Goal: Information Seeking & Learning: Learn about a topic

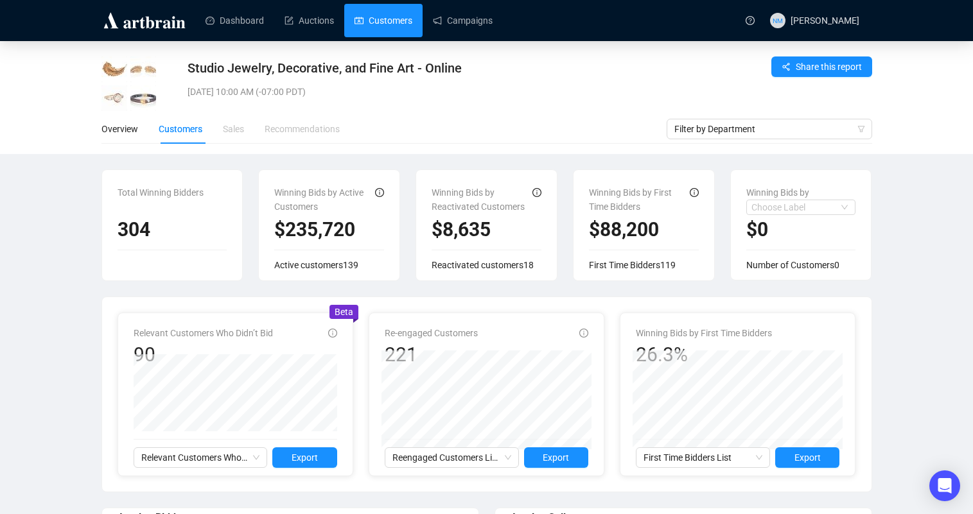
click at [394, 22] on link "Customers" at bounding box center [383, 20] width 58 height 33
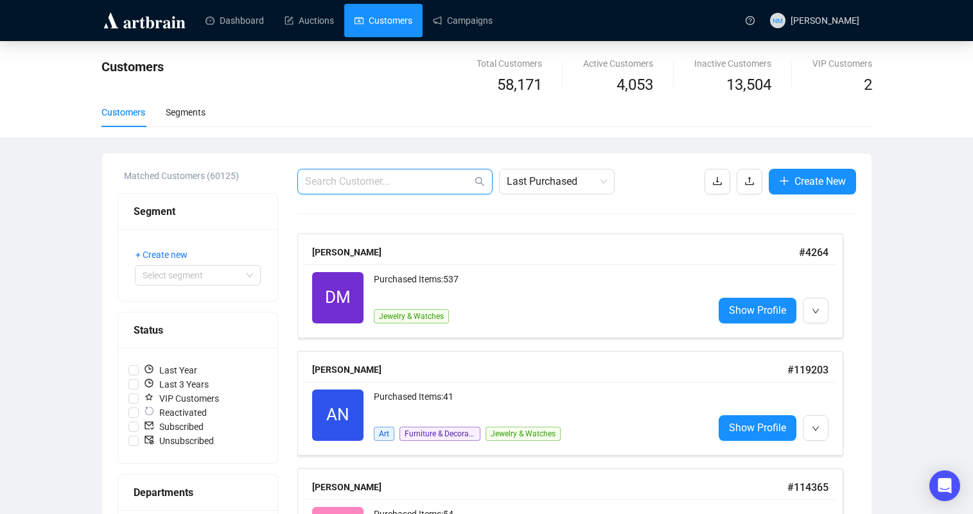
click at [405, 183] on input "text" at bounding box center [388, 181] width 167 height 15
paste input "Brian McCarthy"
type input "Brian McCarthy"
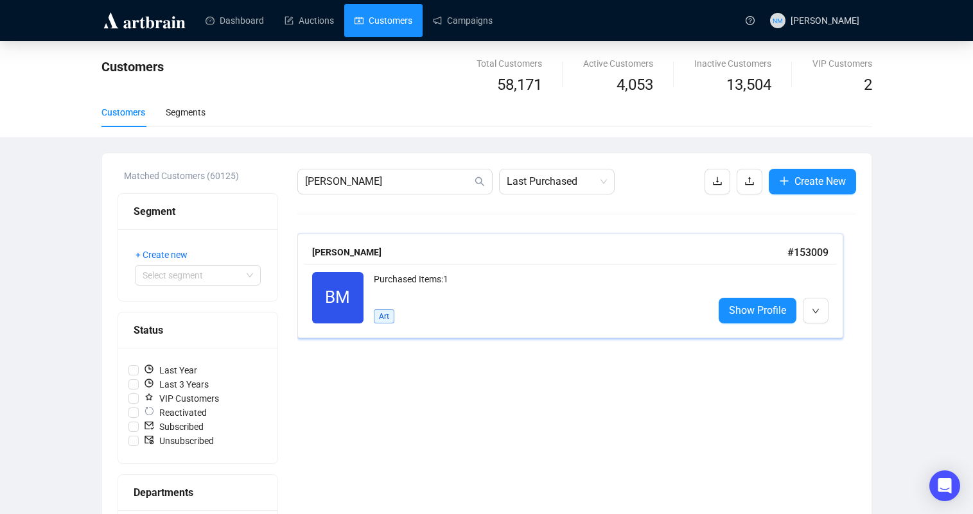
click at [489, 291] on div "Purchased Items: 1" at bounding box center [538, 285] width 329 height 26
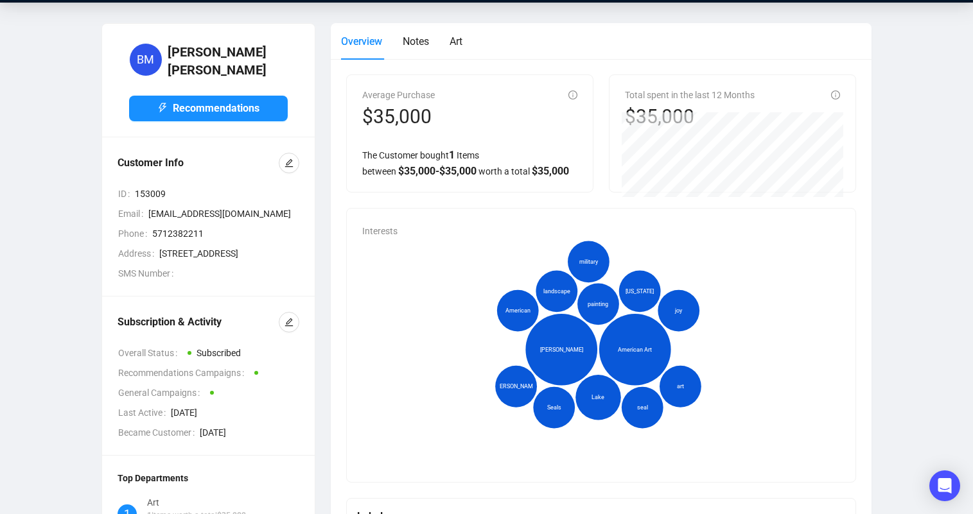
scroll to position [39, 0]
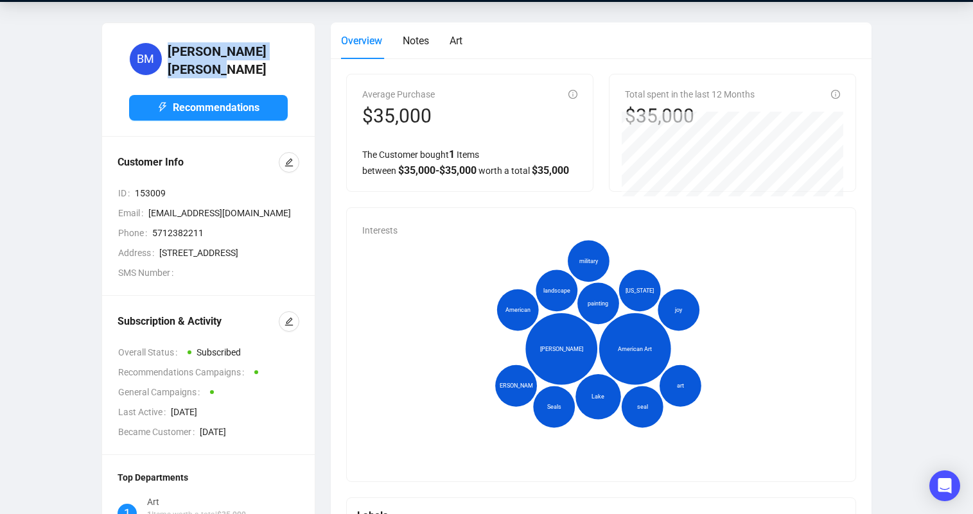
drag, startPoint x: 171, startPoint y: 58, endPoint x: 275, endPoint y: 53, distance: 104.1
click at [275, 53] on div "BM Brian Mccarthy" at bounding box center [208, 59] width 159 height 41
copy h4 "Brian Mccarthy"
click at [914, 164] on div "BM [PERSON_NAME] Recommendations Customer Info ID 153009 Email [EMAIL_ADDRESS][…" at bounding box center [486, 401] width 921 height 759
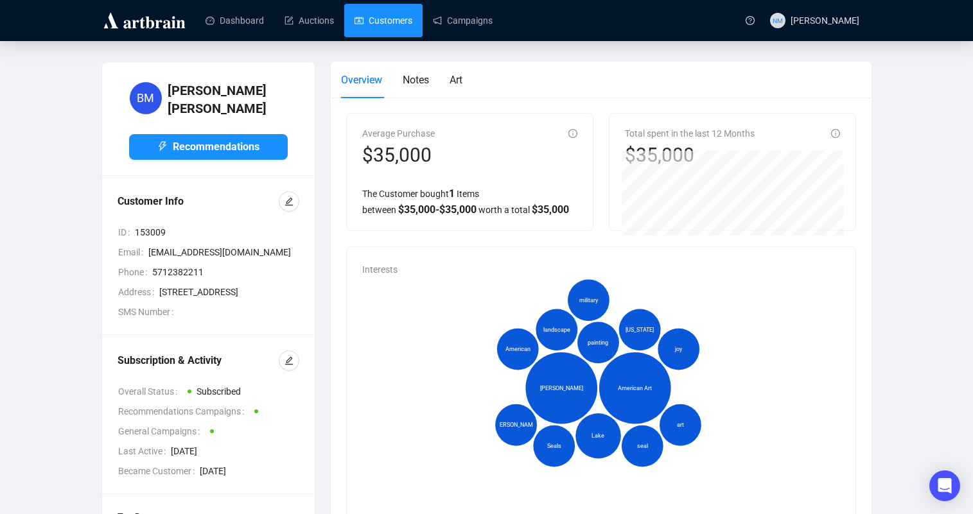
click at [388, 24] on link "Customers" at bounding box center [383, 20] width 58 height 33
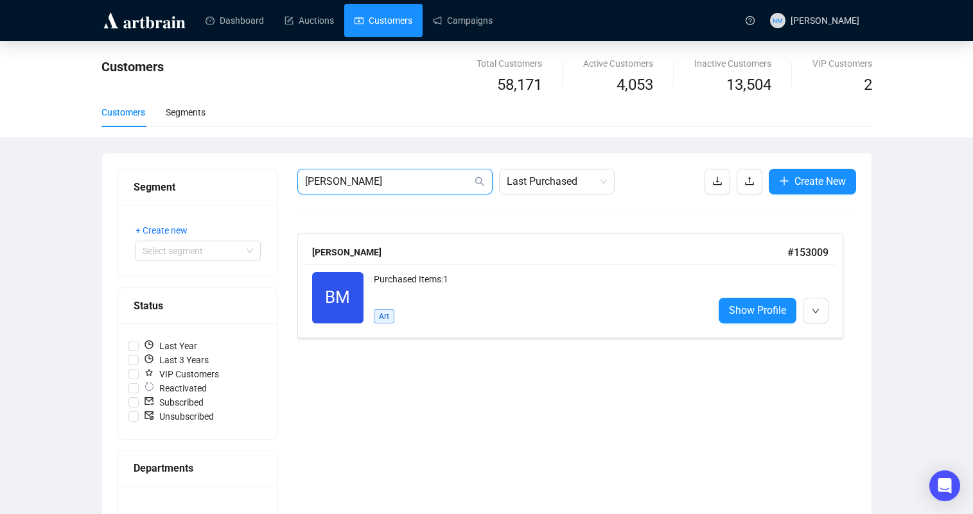
click at [371, 180] on input "Brian McCarthy" at bounding box center [388, 181] width 167 height 15
paste input "c"
click at [347, 170] on span "Brian Mccarthy" at bounding box center [394, 182] width 195 height 26
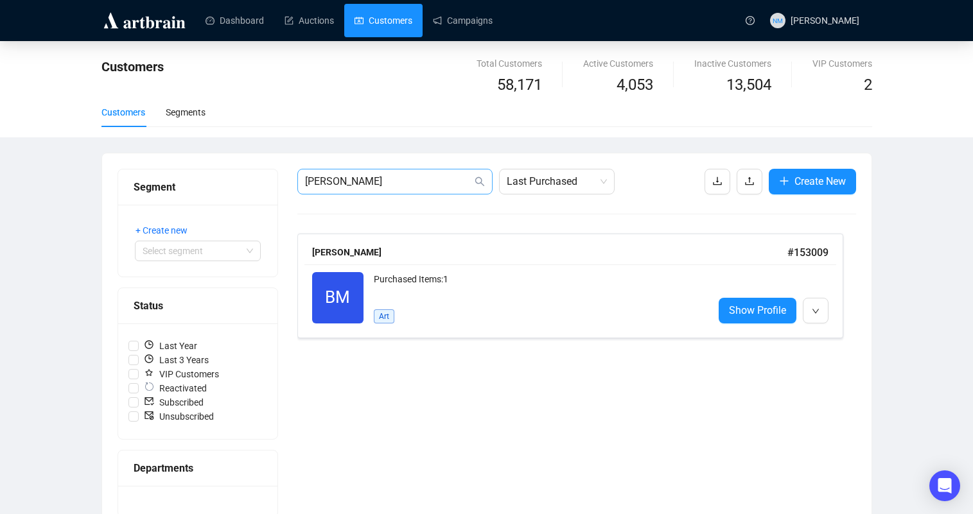
click at [347, 170] on span "Brian Mccarthy" at bounding box center [394, 182] width 195 height 26
click at [346, 177] on input "Brian Mccarthy" at bounding box center [388, 181] width 167 height 15
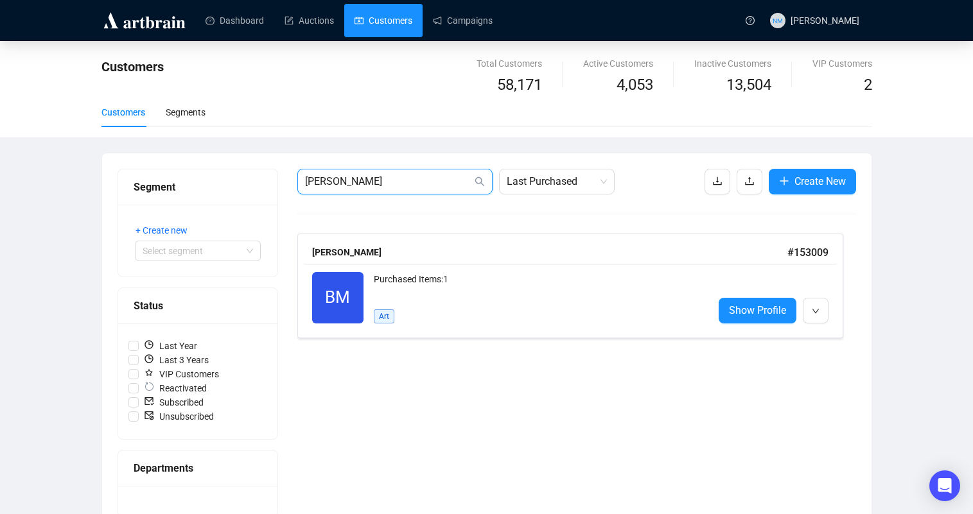
paste input "[EMAIL_ADDRESS][DOMAIN_NAME]"
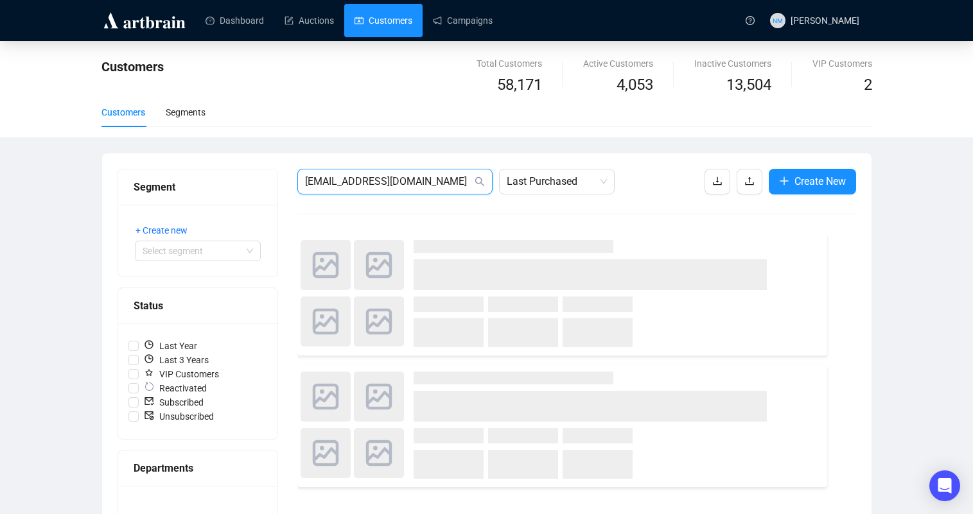
type input "[EMAIL_ADDRESS][DOMAIN_NAME]"
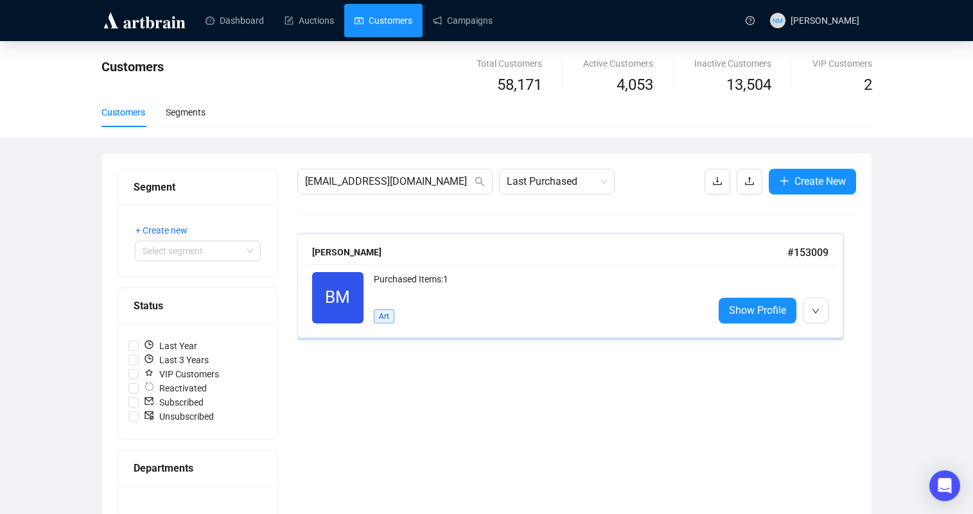
scroll to position [0, 0]
click at [482, 293] on div "Purchased Items: 1" at bounding box center [538, 285] width 329 height 26
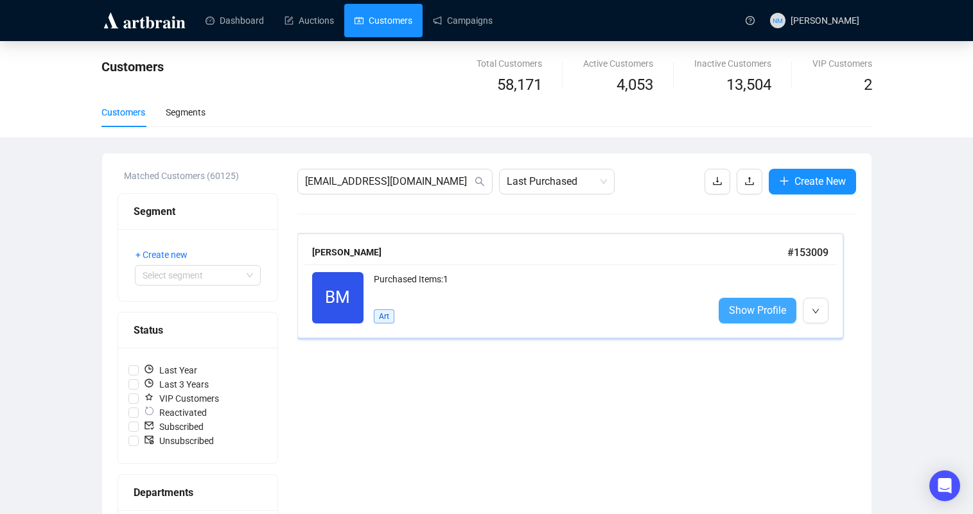
click at [750, 311] on span "Show Profile" at bounding box center [757, 310] width 57 height 16
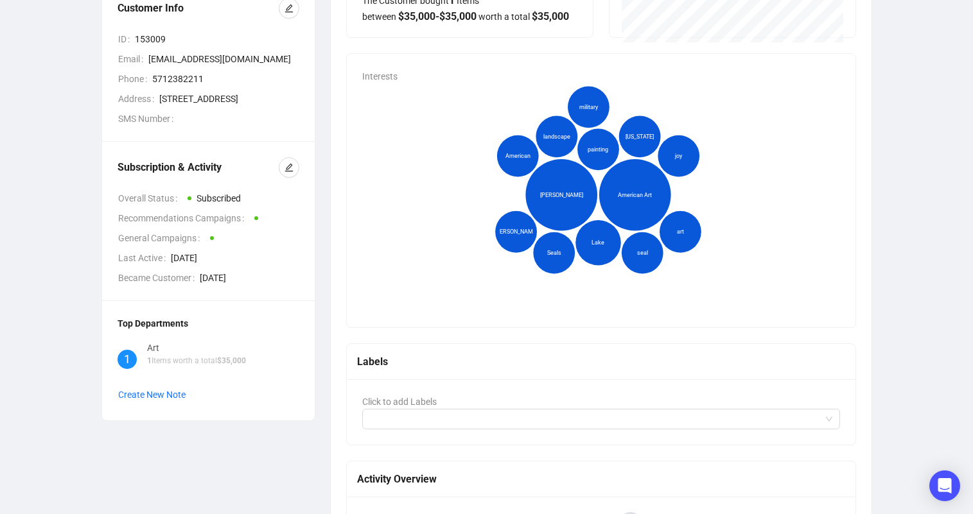
scroll to position [198, 0]
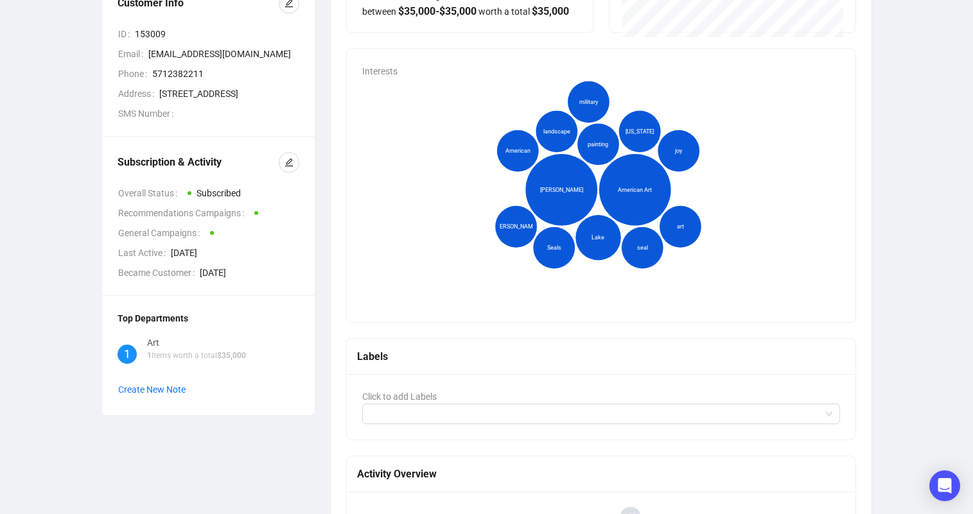
click at [228, 350] on div "Art" at bounding box center [196, 343] width 99 height 14
click at [195, 350] on div "Art" at bounding box center [196, 343] width 99 height 14
click at [129, 364] on span "1" at bounding box center [127, 354] width 19 height 19
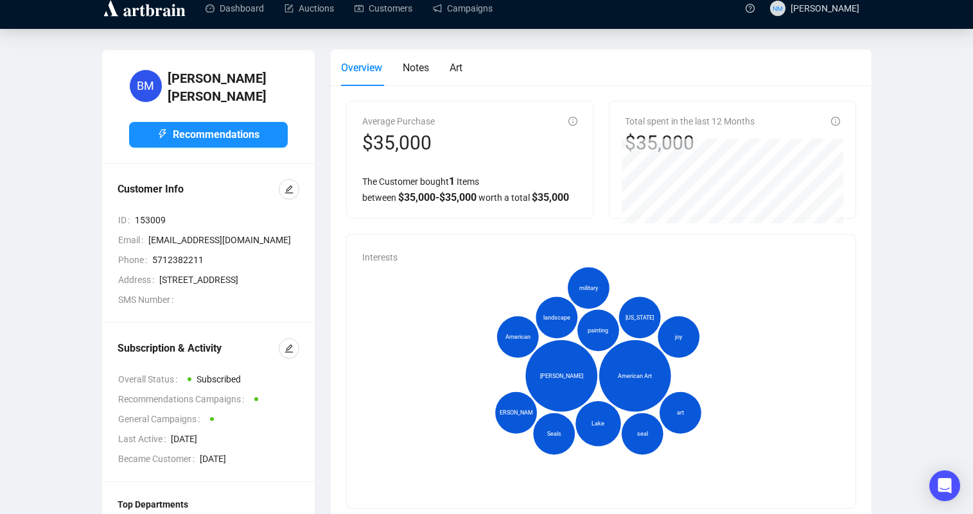
scroll to position [11, 0]
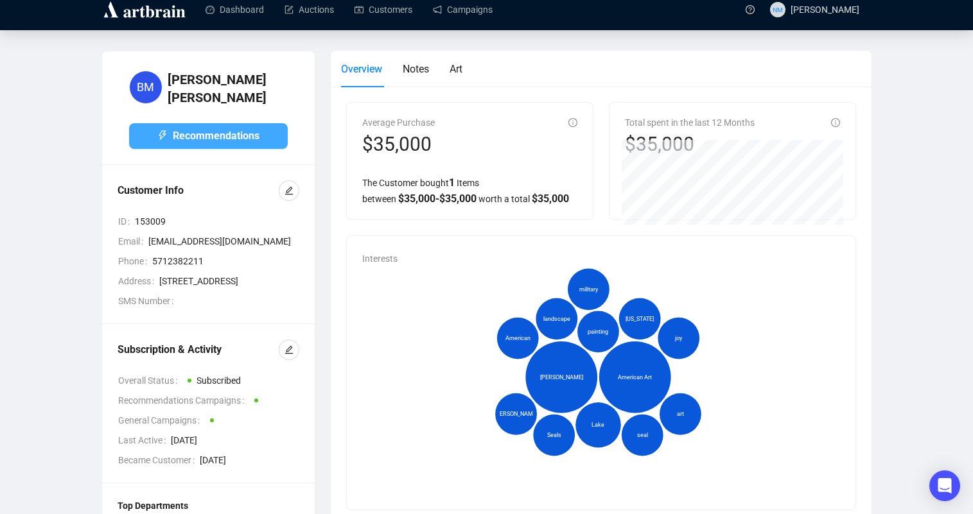
click at [206, 134] on span "Recommendations" at bounding box center [216, 136] width 87 height 16
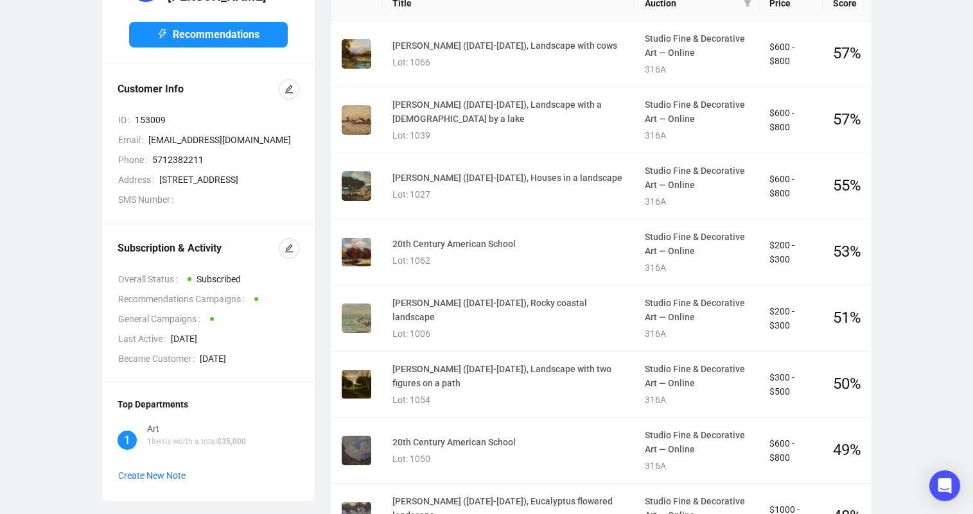
scroll to position [0, 0]
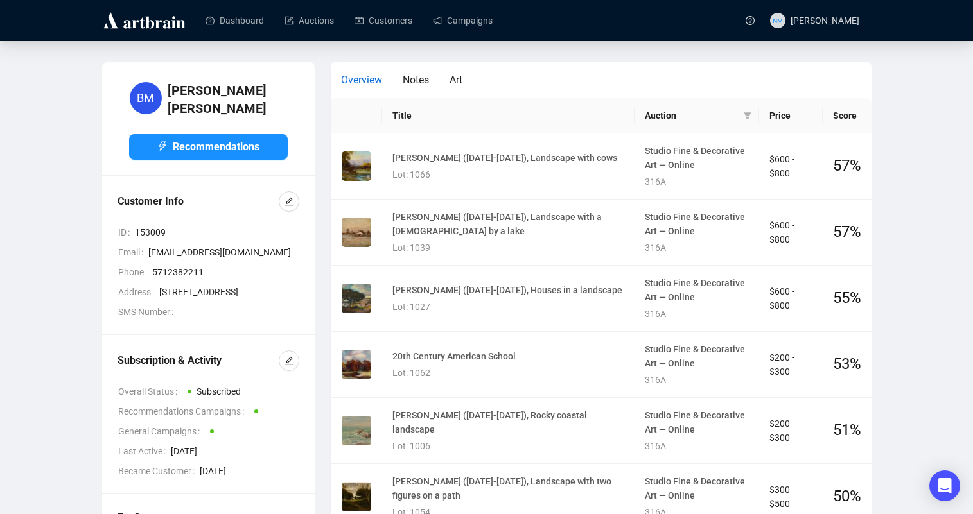
click at [368, 83] on span "Overview" at bounding box center [361, 80] width 41 height 12
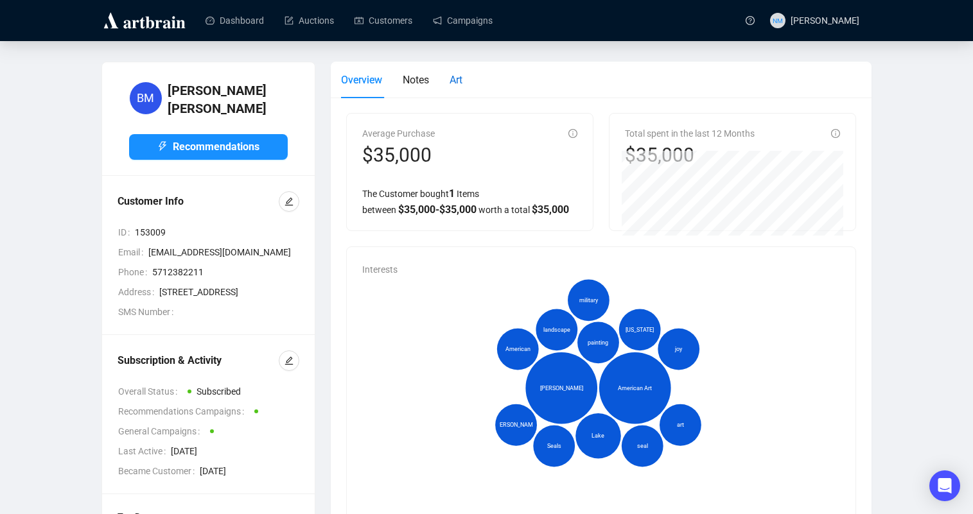
click at [462, 83] on span "Art" at bounding box center [455, 80] width 13 height 12
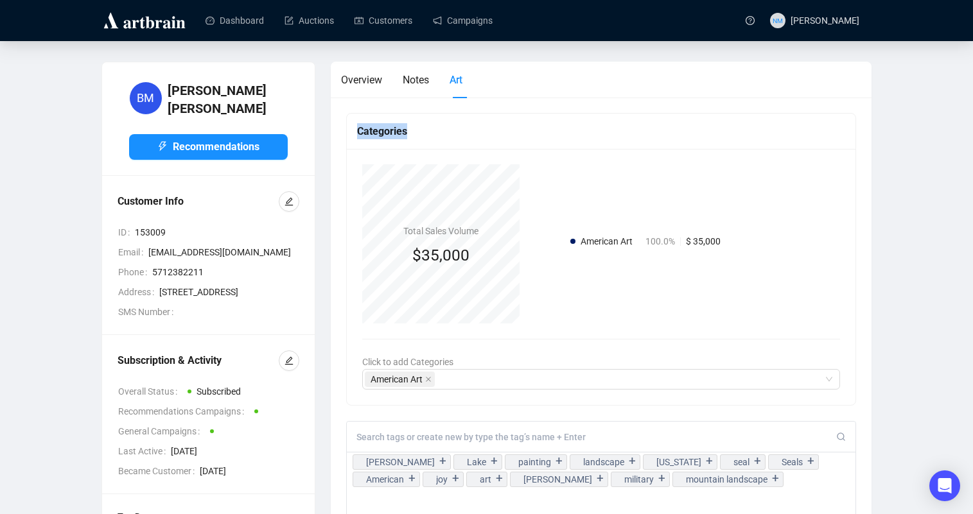
click at [938, 123] on div "BM Brian Mccarthy Recommendations Customer Info ID 153009 Email 9kt5fcvwgp@priv…" at bounding box center [486, 512] width 921 height 901
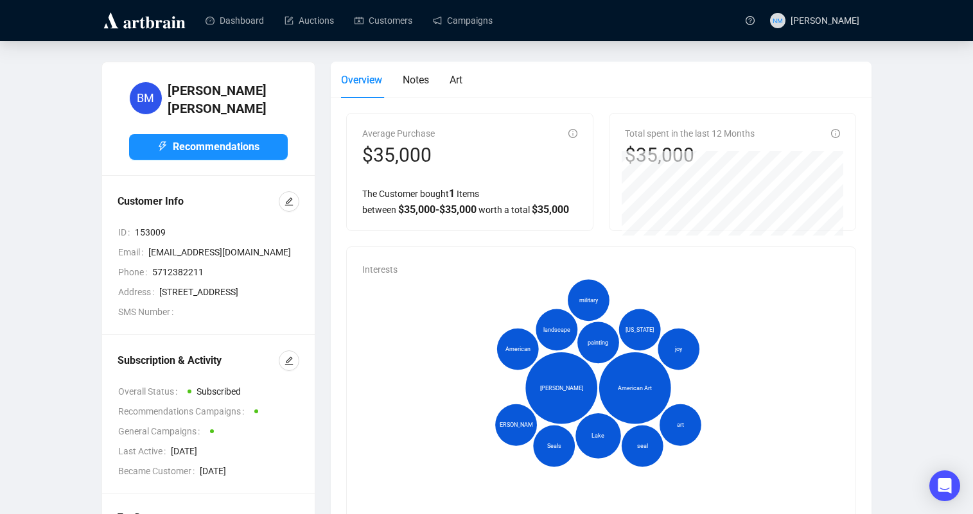
click at [911, 106] on div "BM [PERSON_NAME] Recommendations Customer Info ID 153009 Email [EMAIL_ADDRESS][…" at bounding box center [486, 441] width 921 height 759
